Goal: Task Accomplishment & Management: Manage account settings

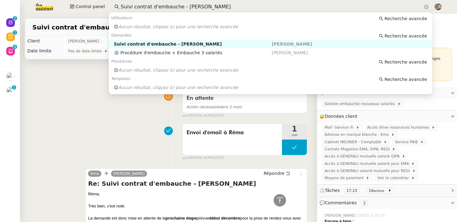
click at [145, 7] on input "Suivi contrat d'embauche - [PERSON_NAME]" at bounding box center [272, 7] width 302 height 8
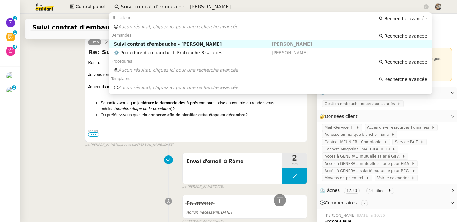
click at [145, 7] on input "Suivi contrat d'embauche - [PERSON_NAME]" at bounding box center [272, 7] width 302 height 8
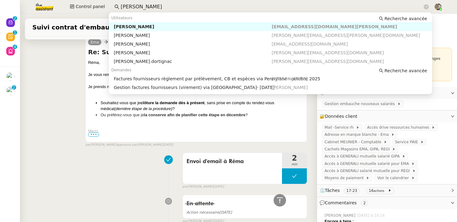
click at [151, 27] on div "[PERSON_NAME]" at bounding box center [193, 27] width 158 height 6
type input "[PERSON_NAME]"
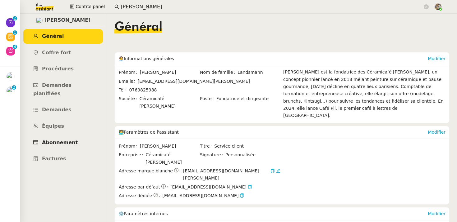
click at [62, 140] on span "Abonnement" at bounding box center [60, 143] width 36 height 6
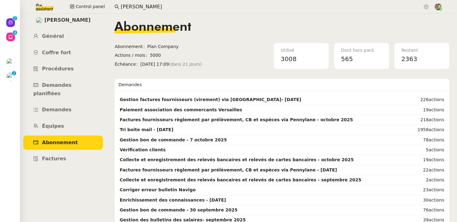
click at [84, 20] on span "[PERSON_NAME]" at bounding box center [67, 20] width 46 height 8
copy span "Landsmann"
